Goal: Task Accomplishment & Management: Complete application form

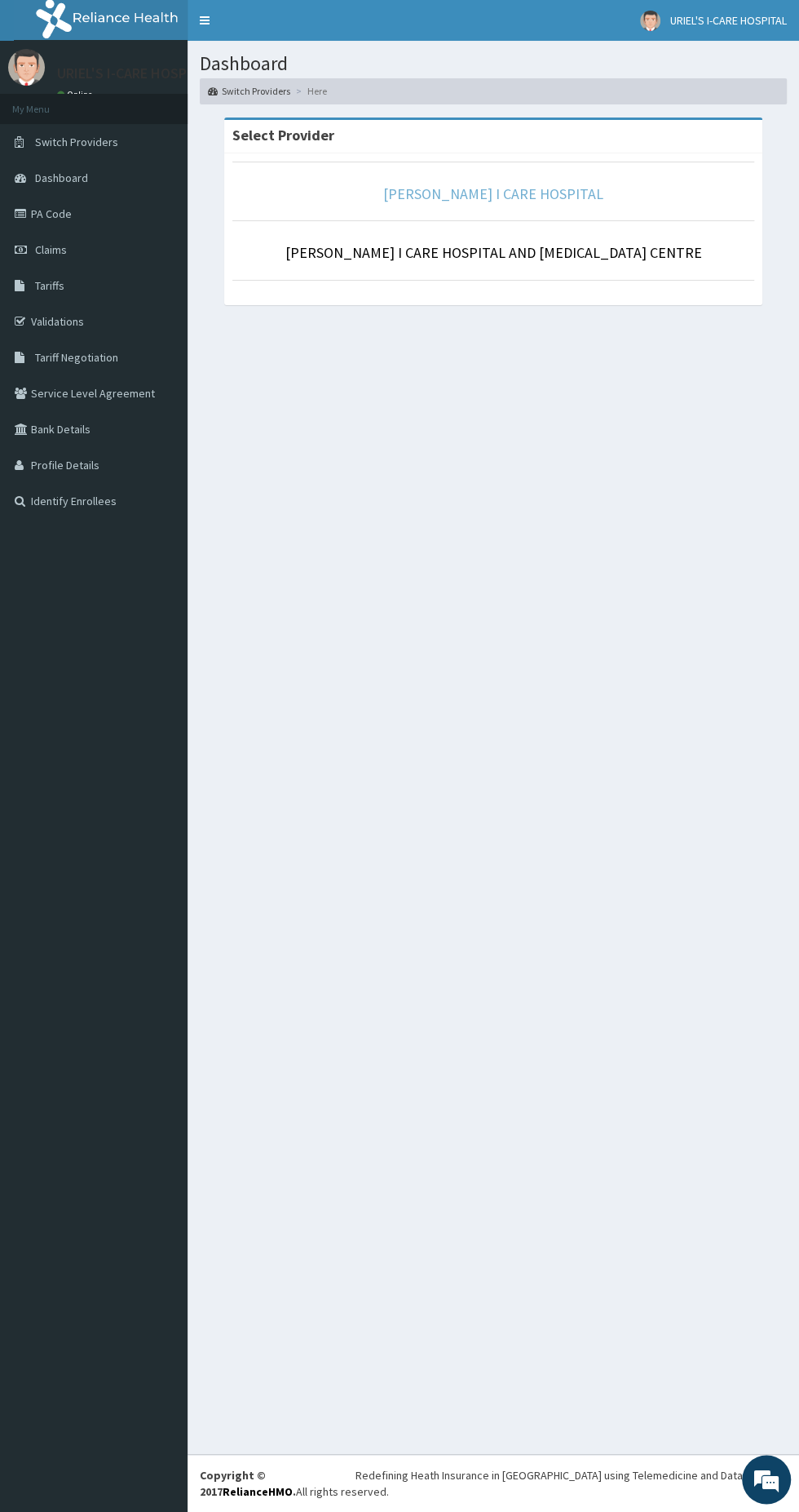
click at [552, 192] on link "[PERSON_NAME] I CARE HOSPITAL" at bounding box center [493, 194] width 220 height 19
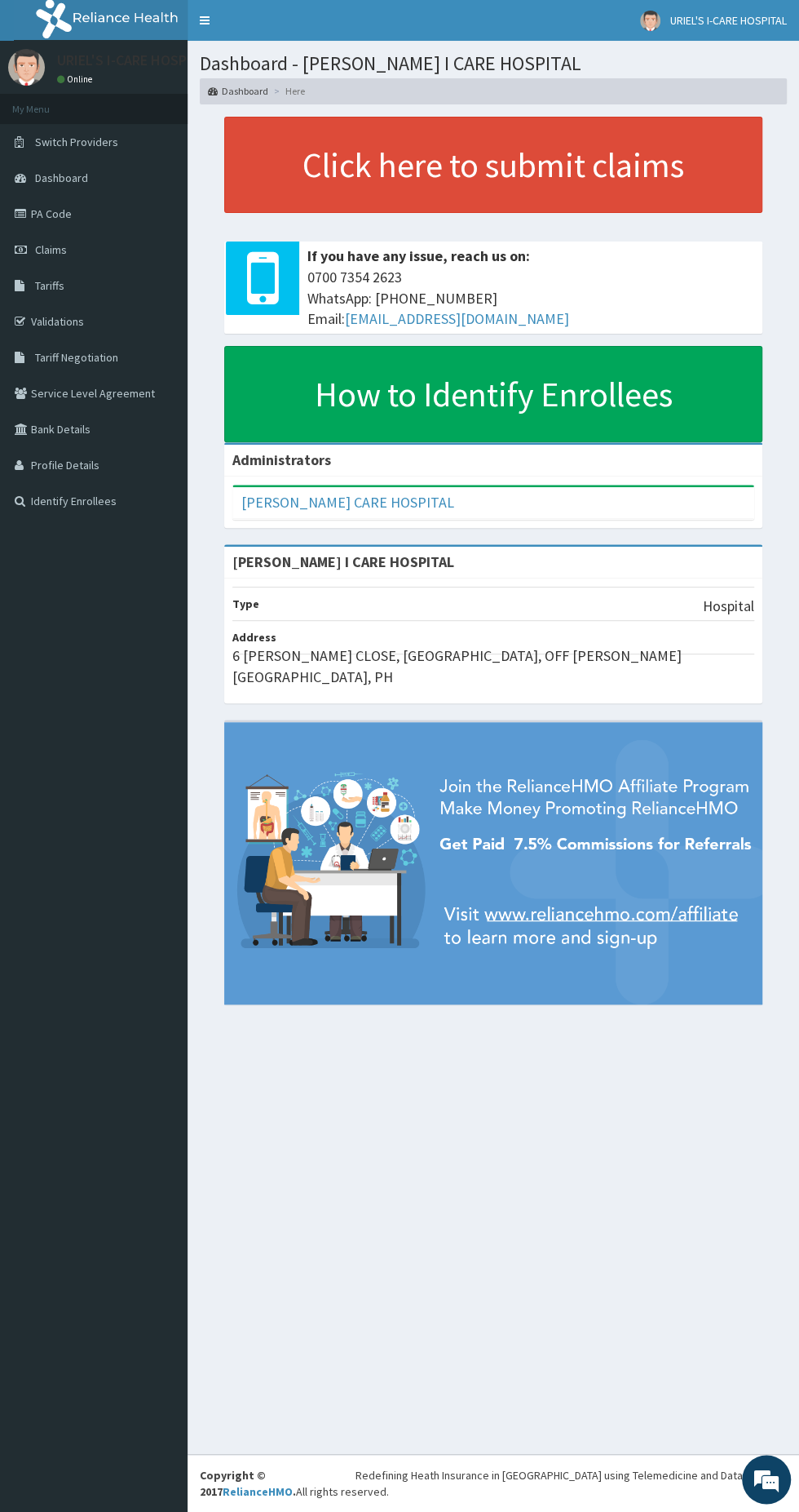
click at [68, 262] on link "Claims" at bounding box center [93, 250] width 188 height 36
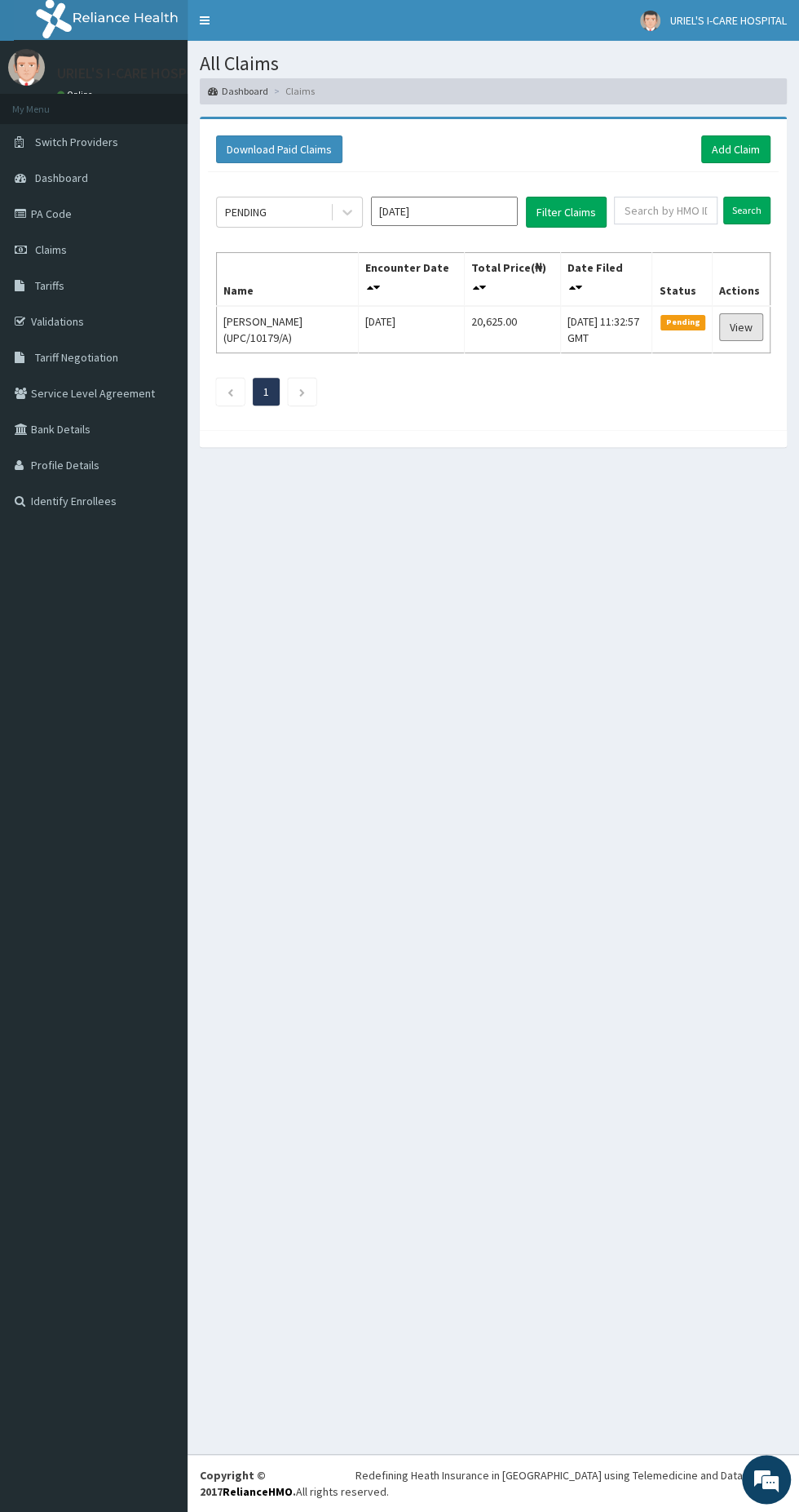
click at [746, 327] on link "View" at bounding box center [741, 327] width 44 height 28
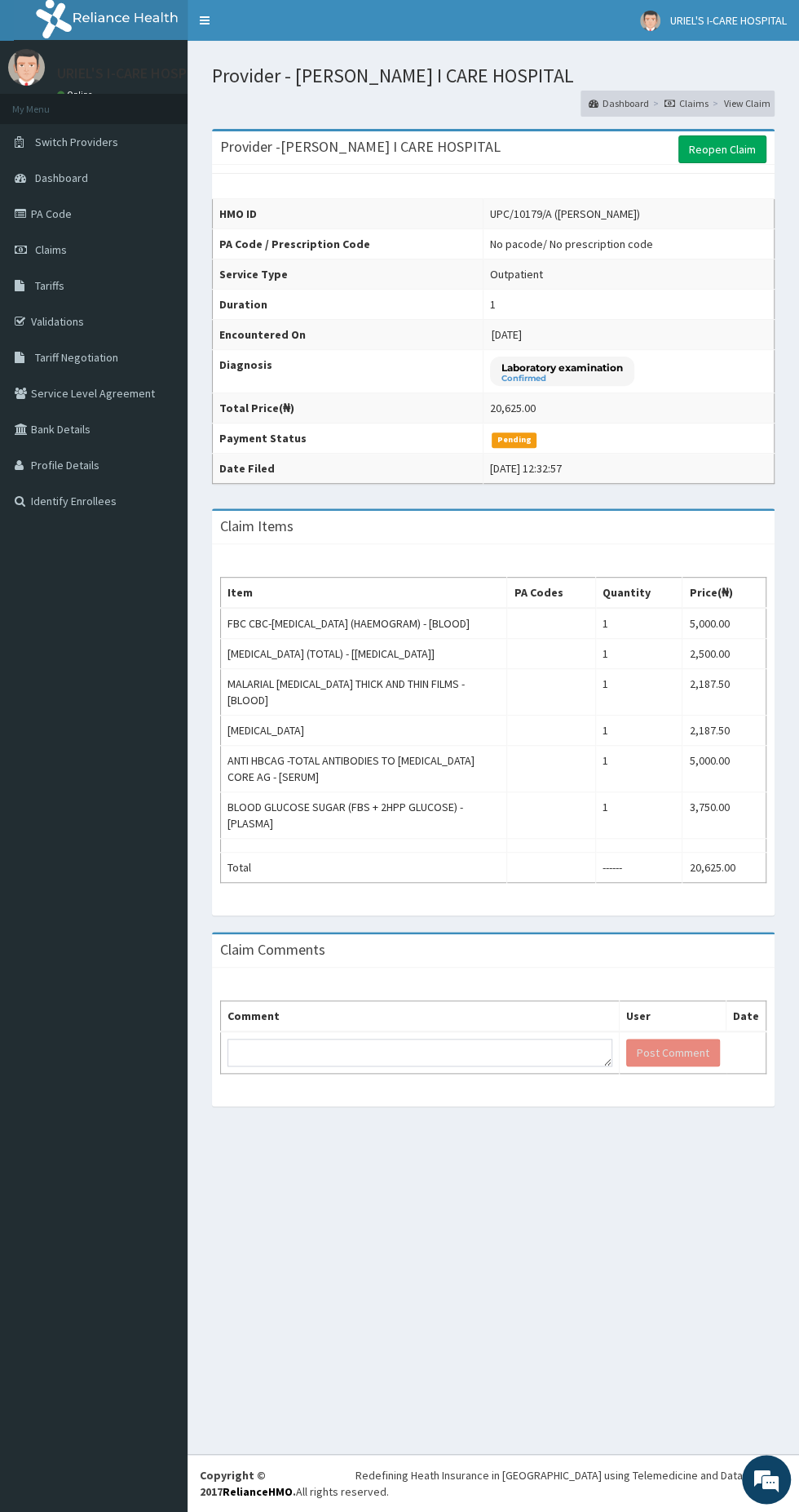
click at [114, 140] on link "Switch Providers" at bounding box center [93, 142] width 188 height 36
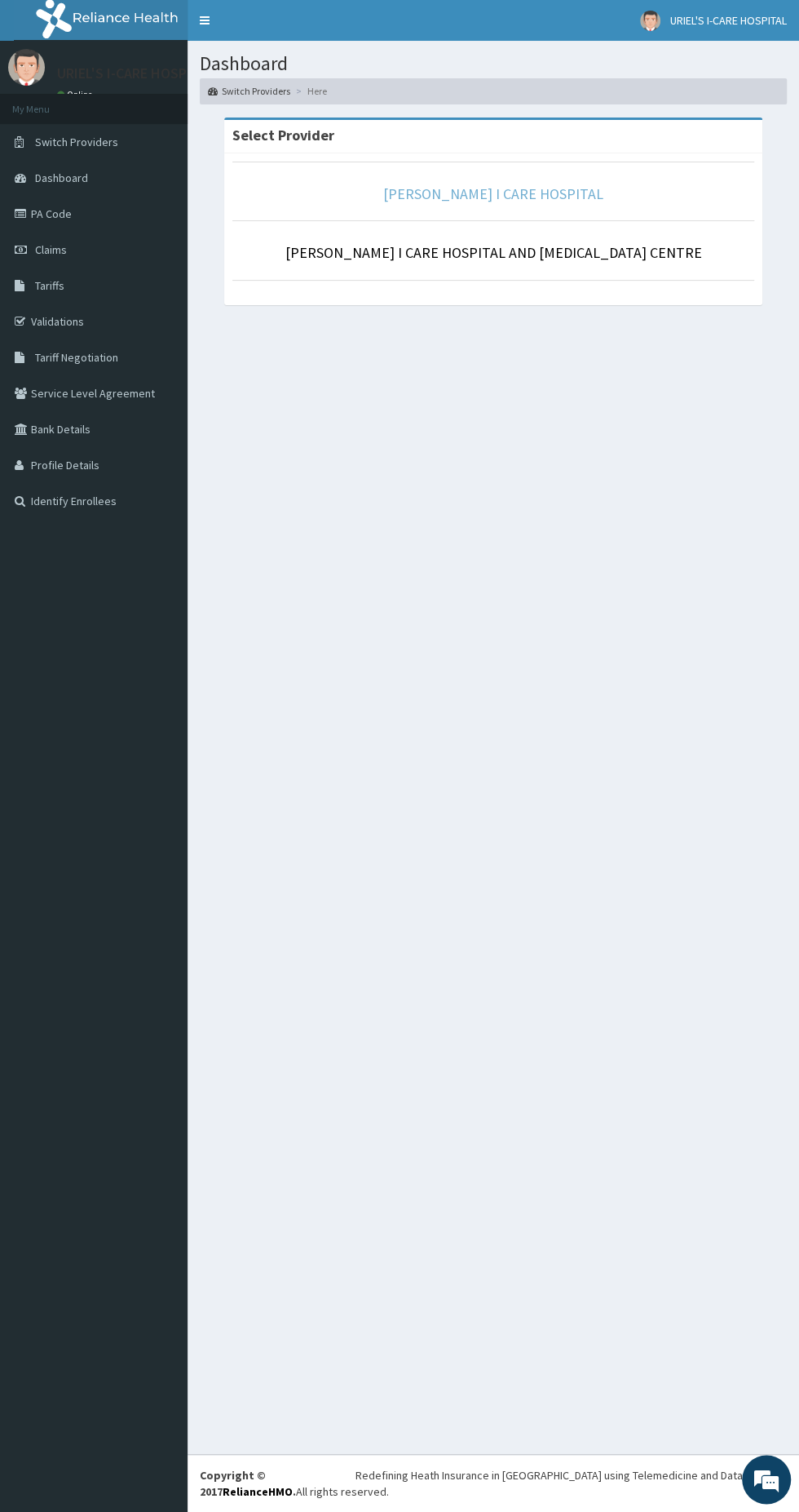
click at [450, 193] on link "[PERSON_NAME] I CARE HOSPITAL" at bounding box center [493, 194] width 220 height 19
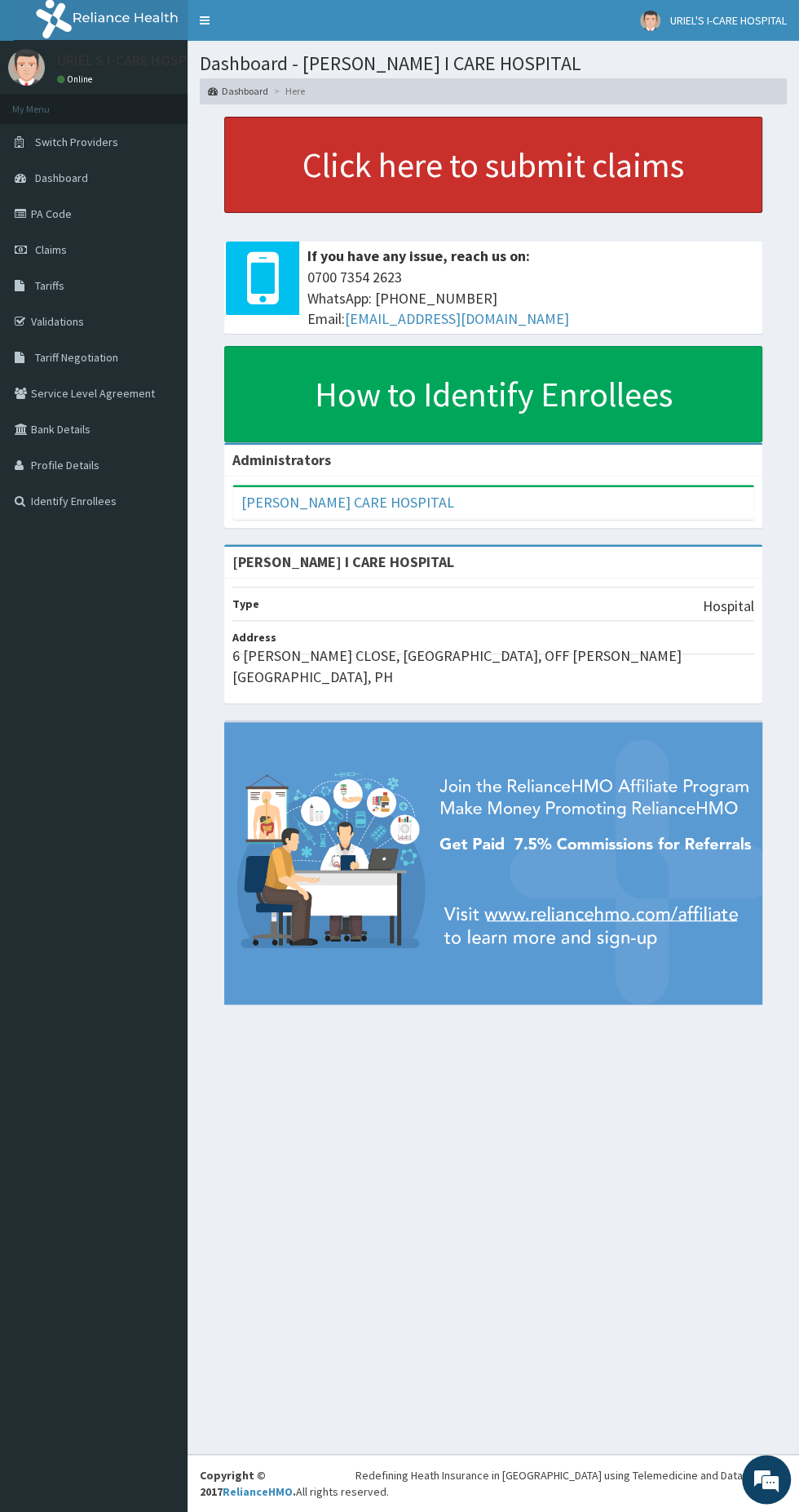
click at [327, 158] on link "Click here to submit claims" at bounding box center [493, 164] width 538 height 96
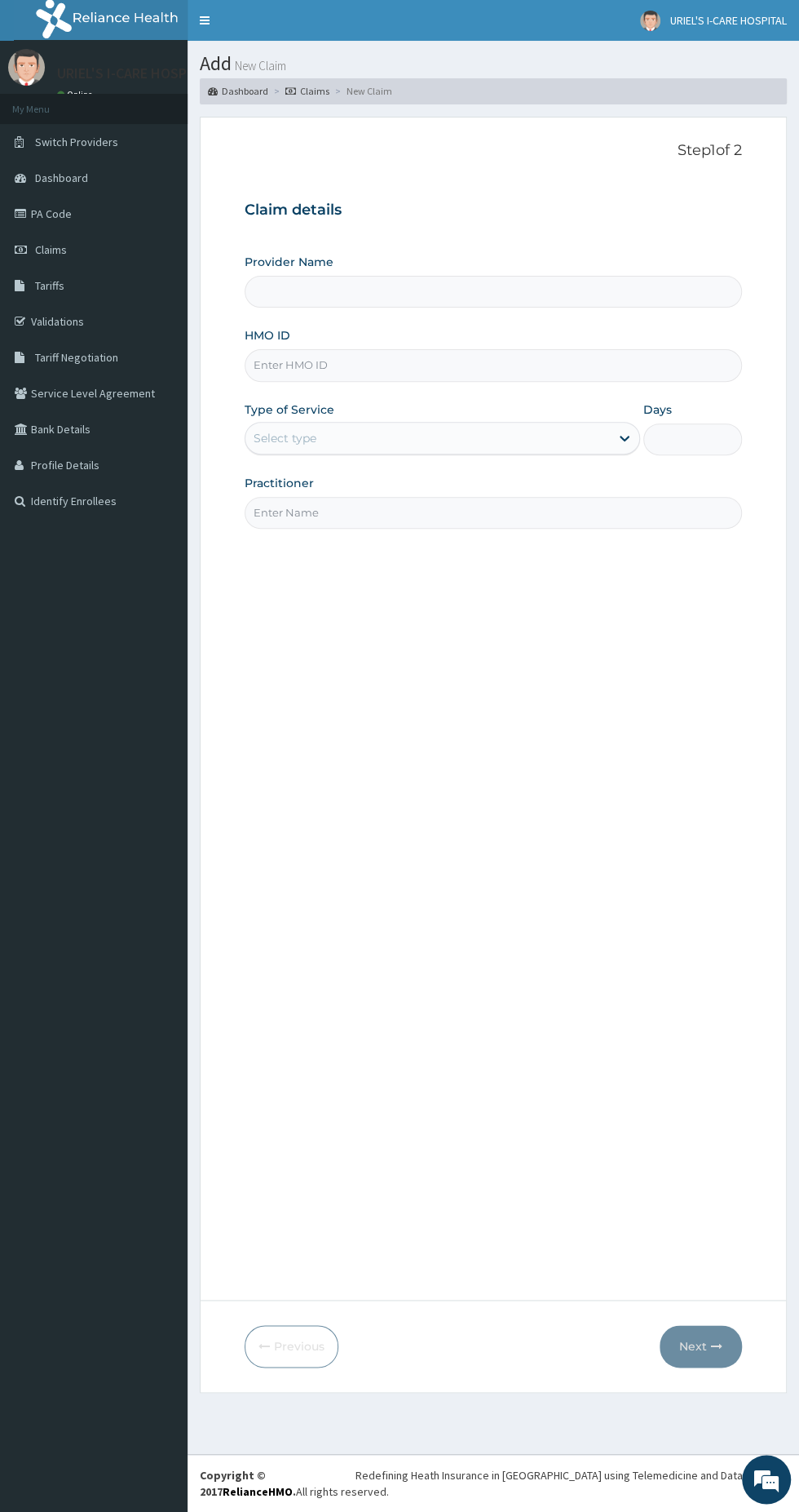
type input "[PERSON_NAME] I CARE HOSPITAL"
